Goal: Task Accomplishment & Management: Manage account settings

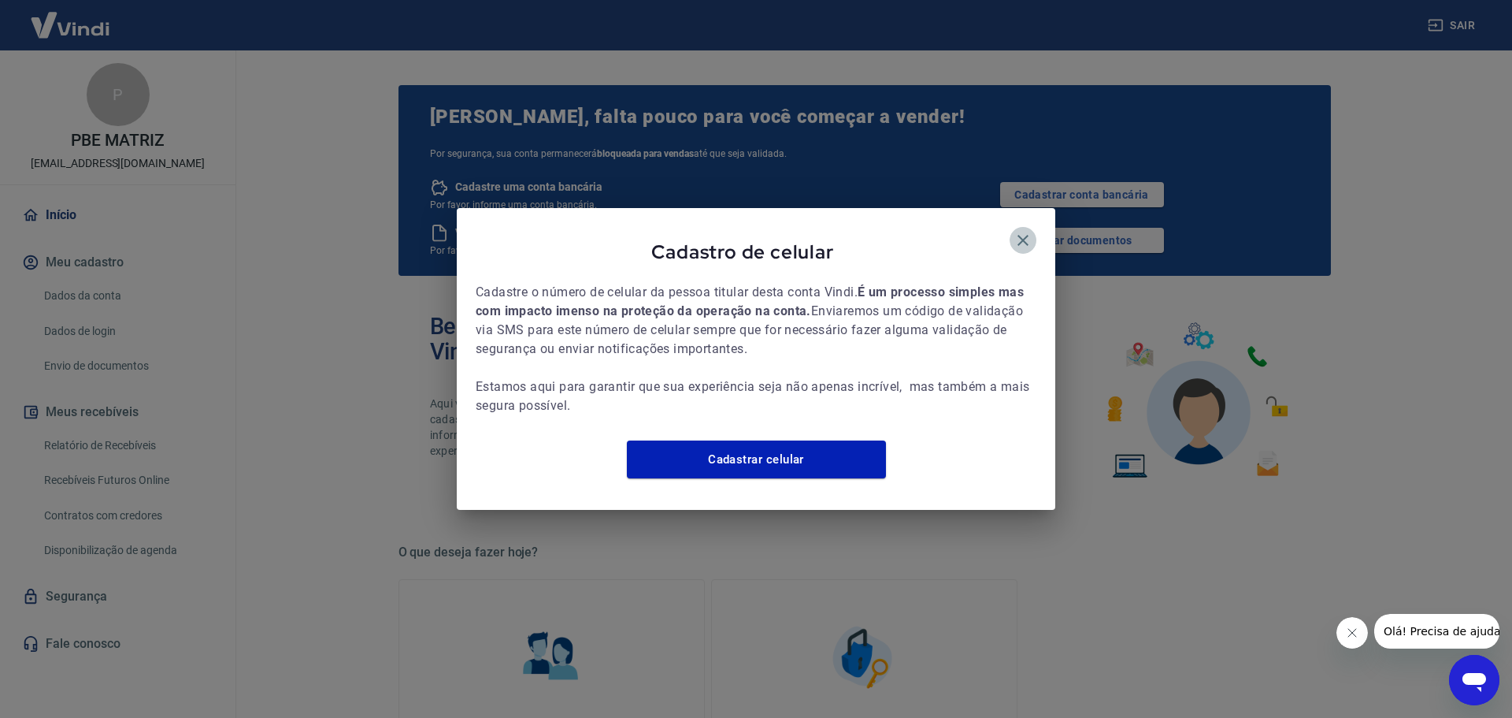
click at [1029, 231] on icon "button" at bounding box center [1023, 240] width 19 height 19
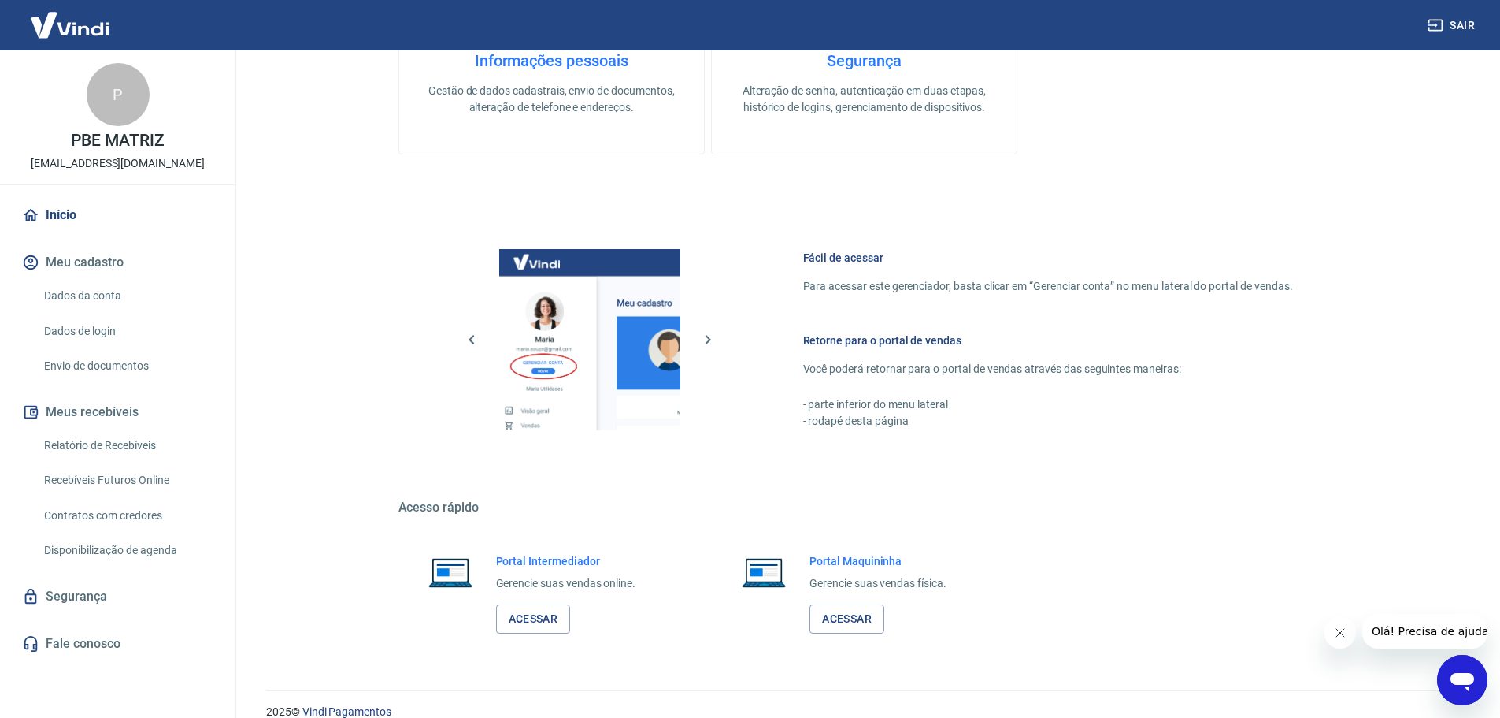
scroll to position [704, 0]
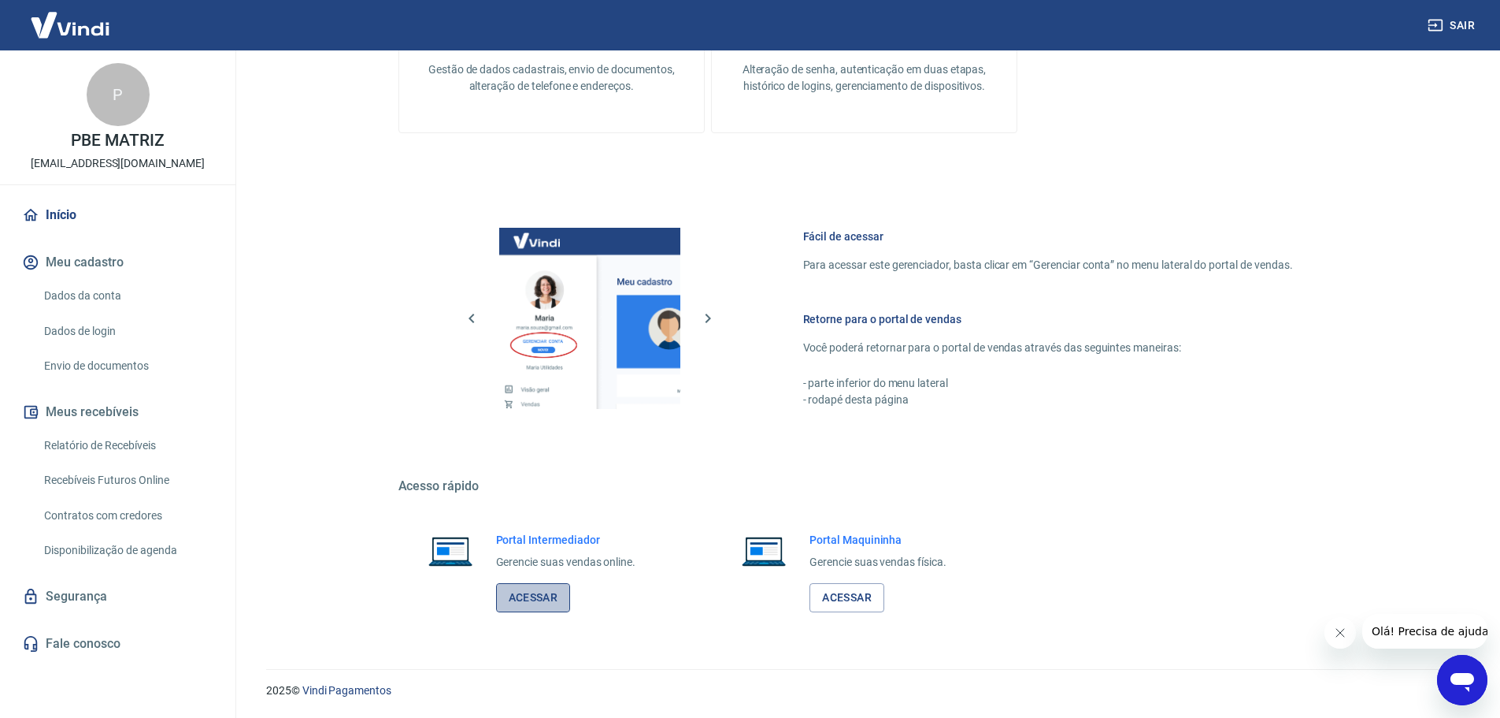
click at [523, 587] on link "Acessar" at bounding box center [533, 597] width 75 height 29
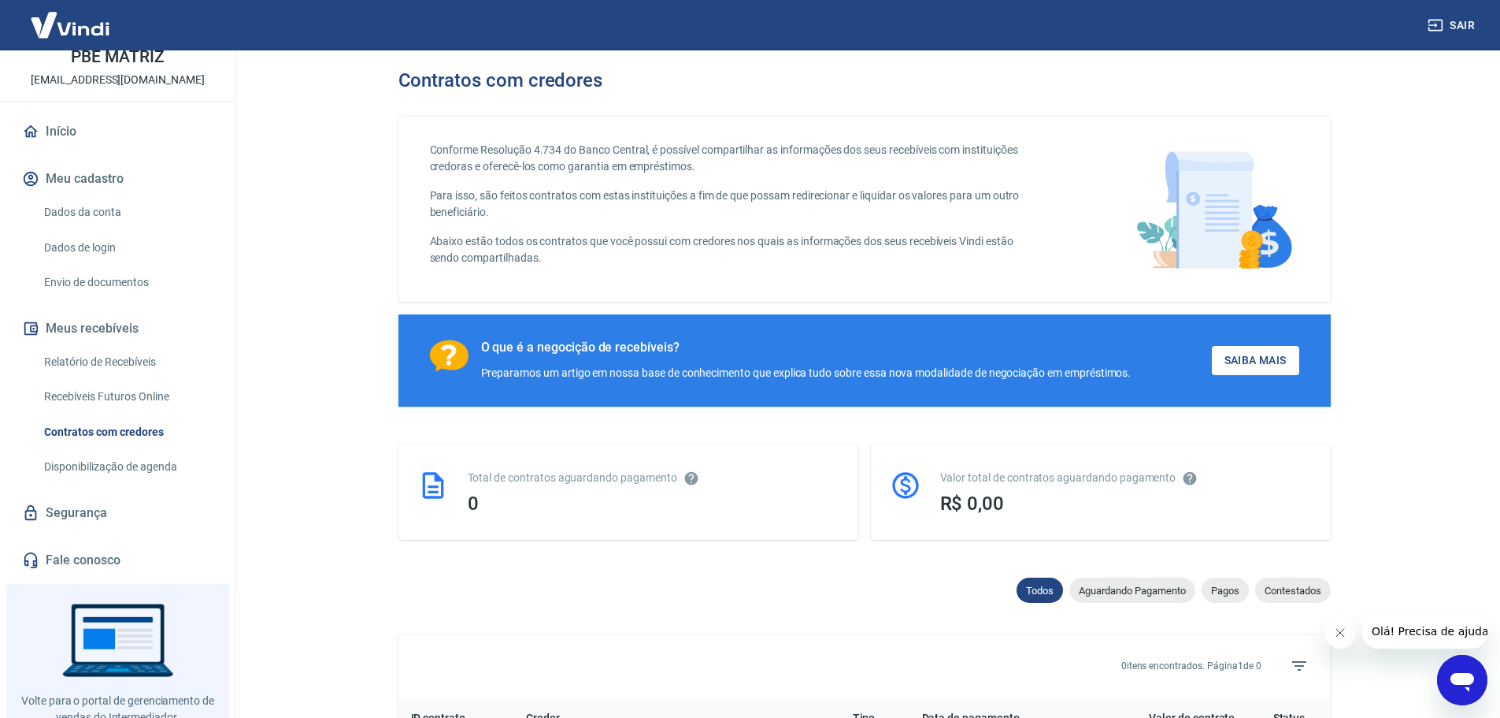
scroll to position [55, 0]
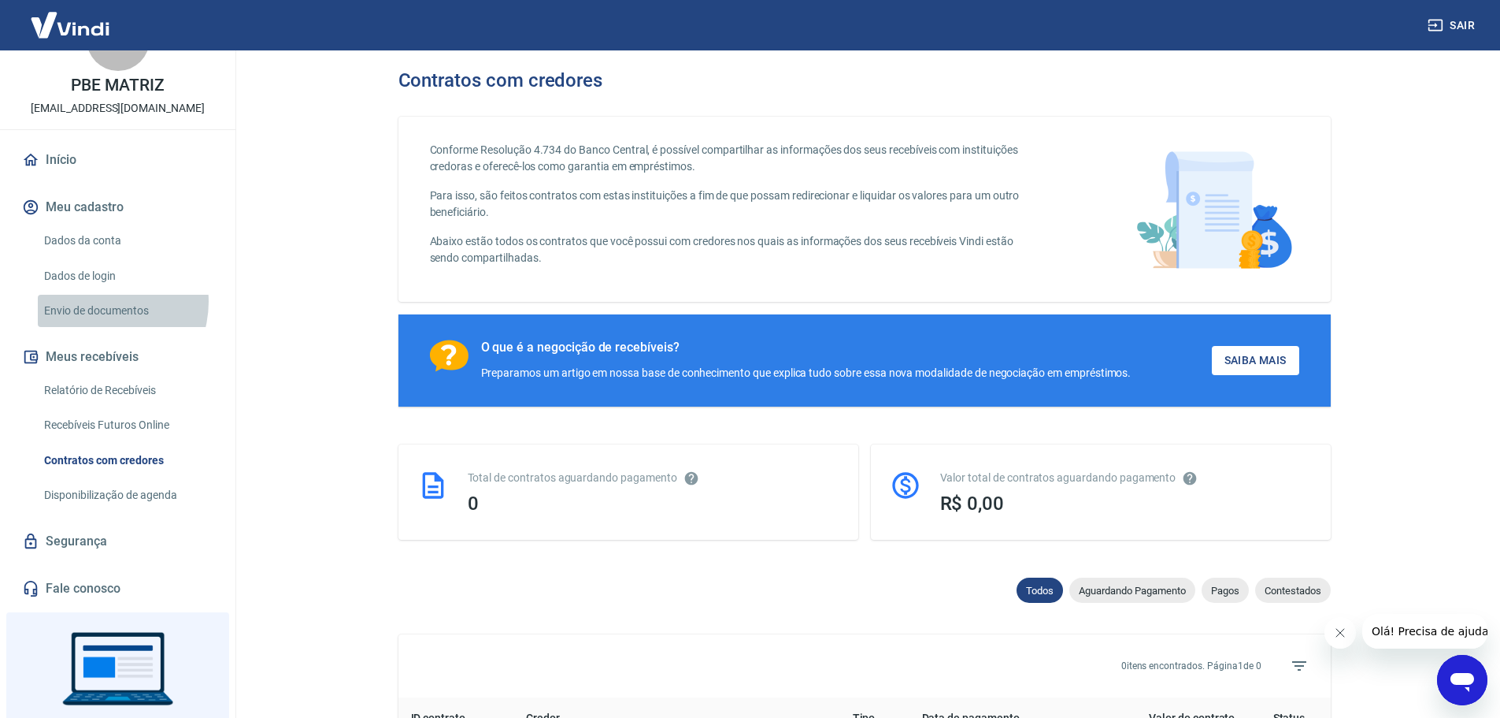
click at [101, 302] on link "Envio de documentos" at bounding box center [127, 311] width 179 height 32
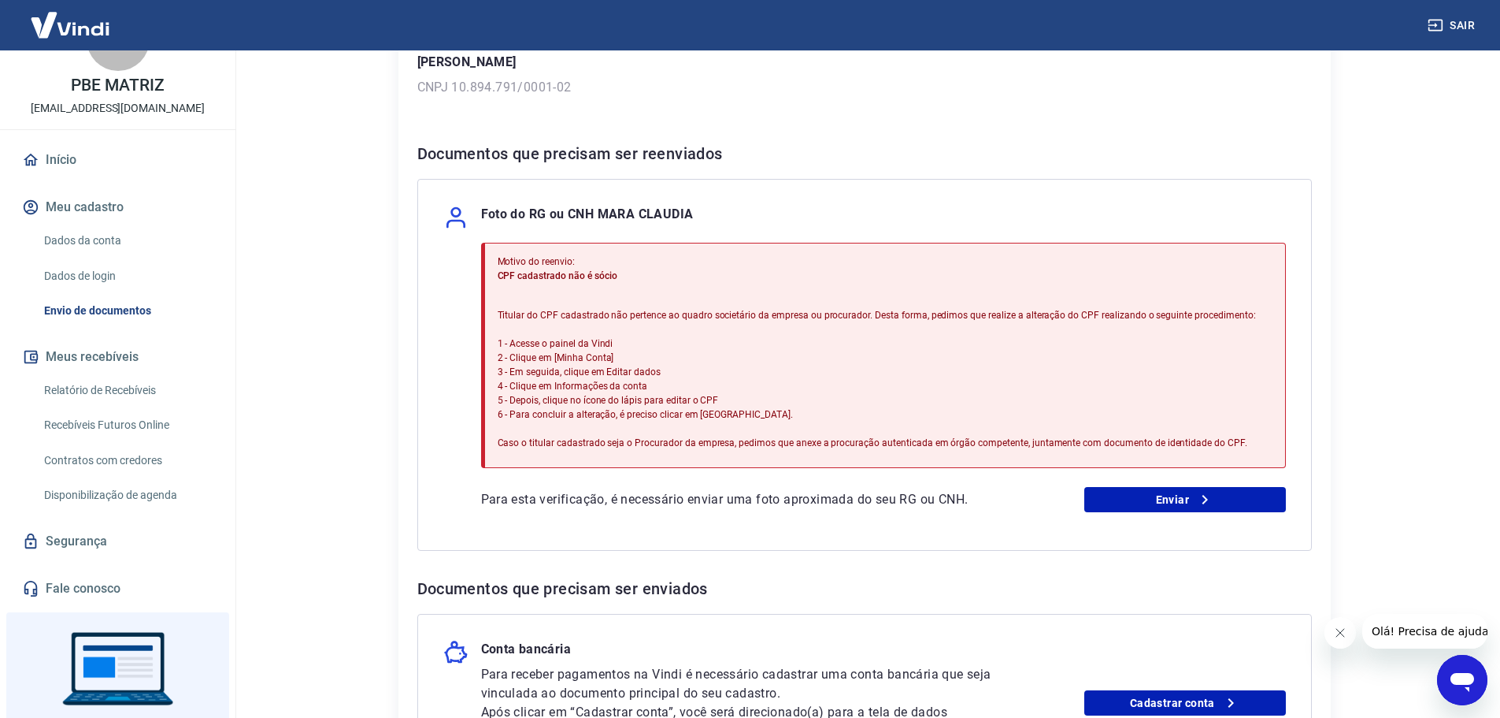
scroll to position [465, 0]
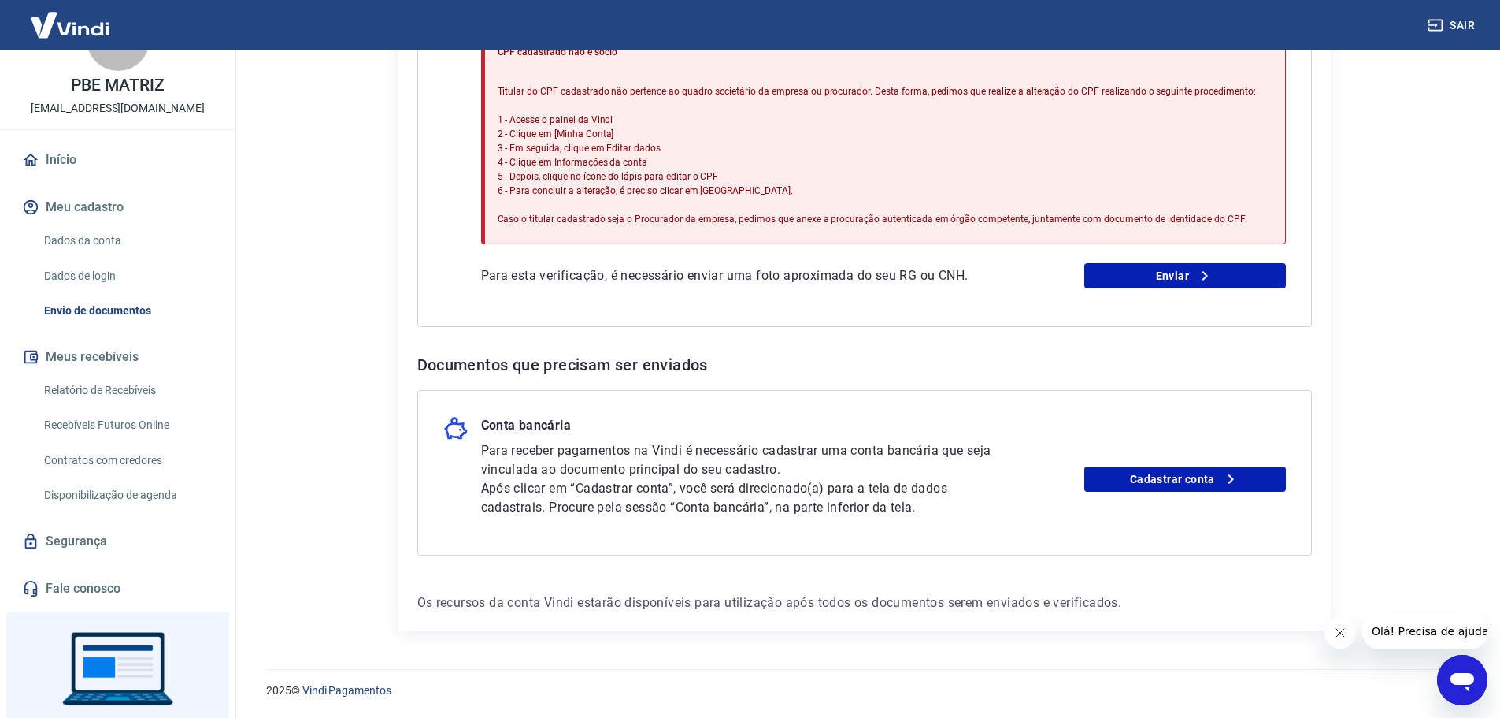
click at [115, 247] on link "Dados da conta" at bounding box center [127, 240] width 179 height 32
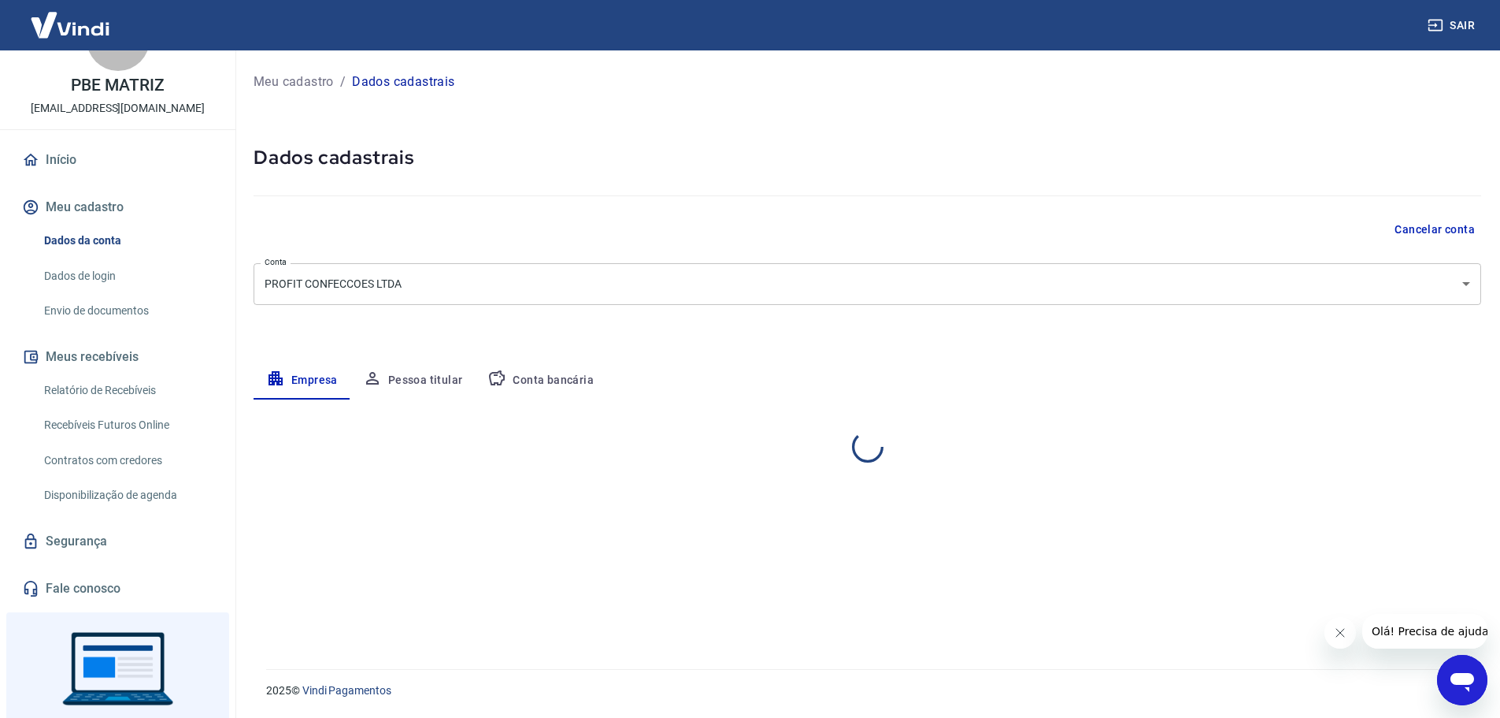
select select "SC"
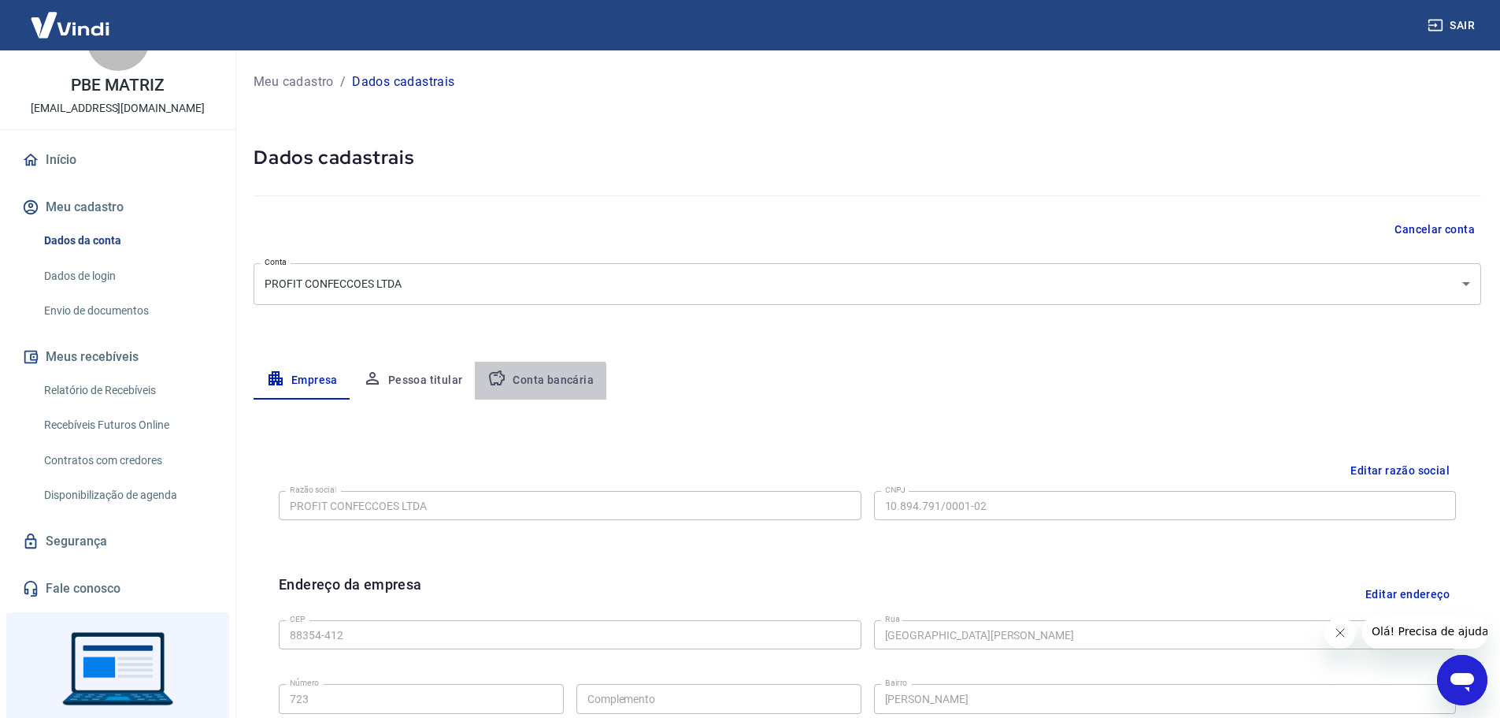
click at [524, 392] on button "Conta bancária" at bounding box center [541, 381] width 132 height 38
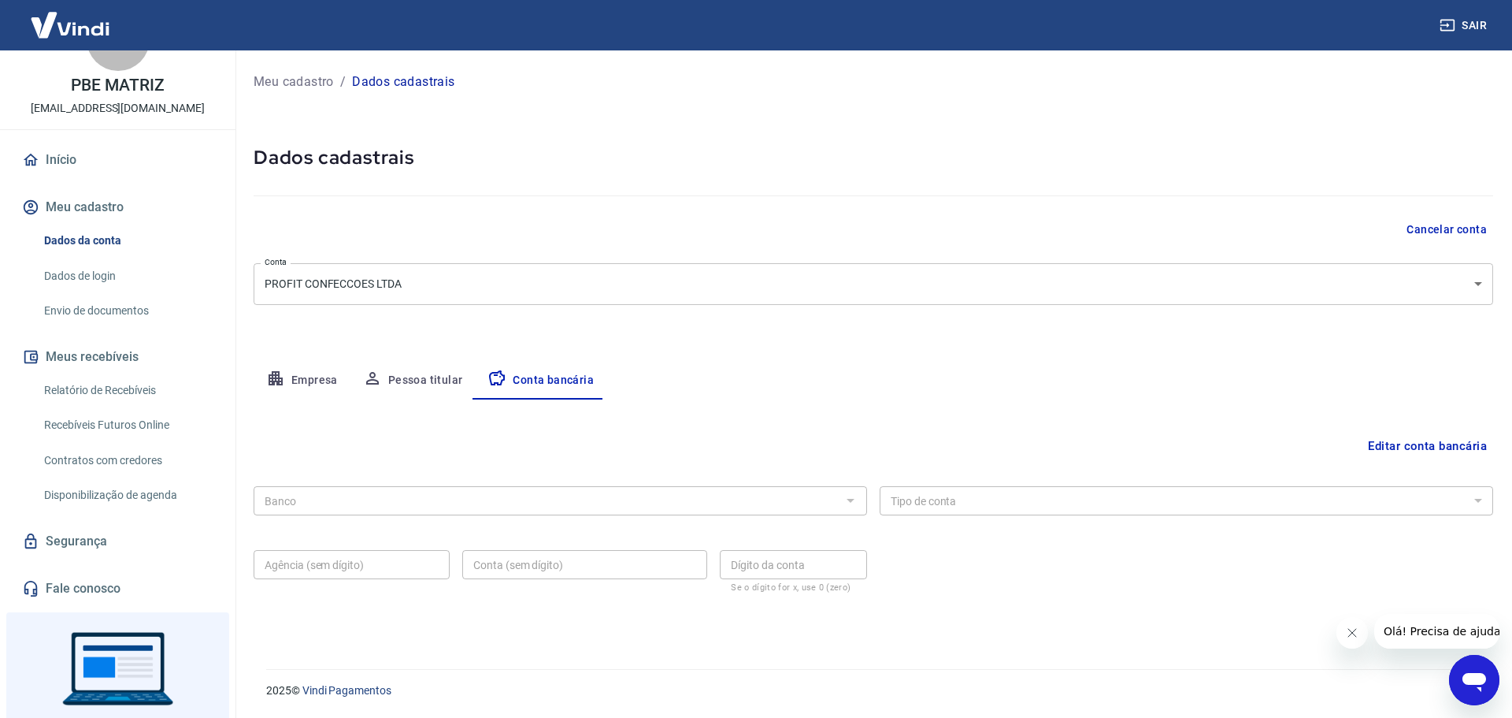
click at [384, 388] on button "Pessoa titular" at bounding box center [412, 381] width 125 height 38
